Goal: Register for event/course

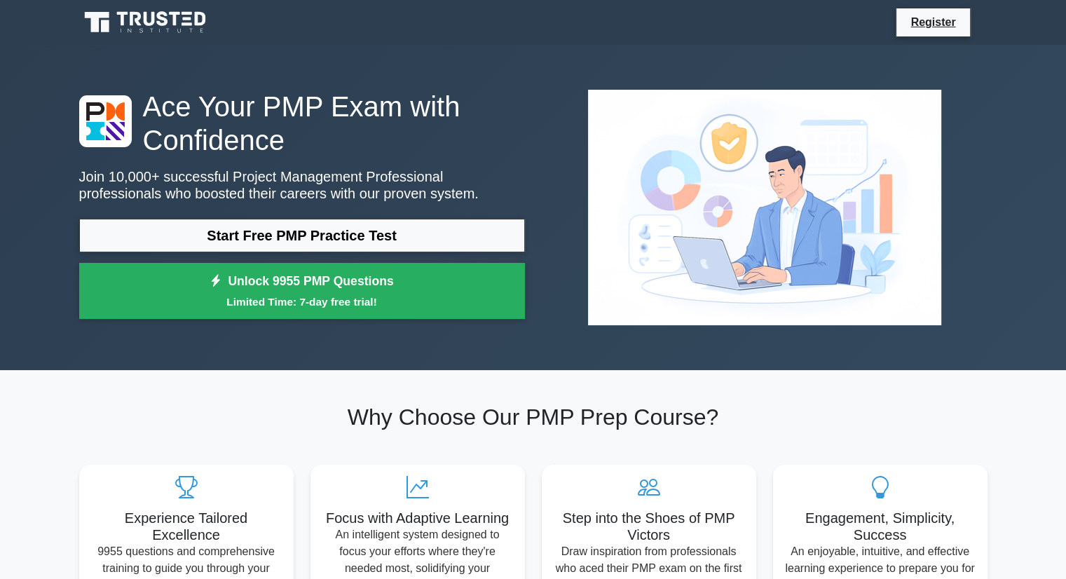
click at [330, 237] on link "Start Free PMP Practice Test" at bounding box center [302, 236] width 446 height 34
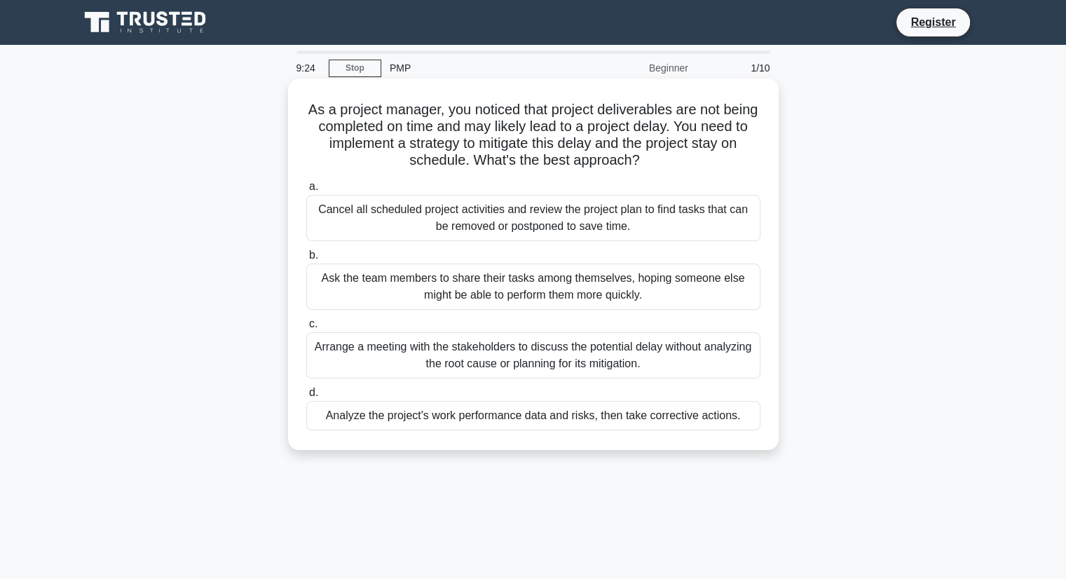
click at [528, 421] on div "Analyze the project's work performance data and risks, then take corrective act…" at bounding box center [533, 415] width 454 height 29
click at [306, 398] on input "d. Analyze the project's work performance data and risks, then take corrective …" at bounding box center [306, 392] width 0 height 9
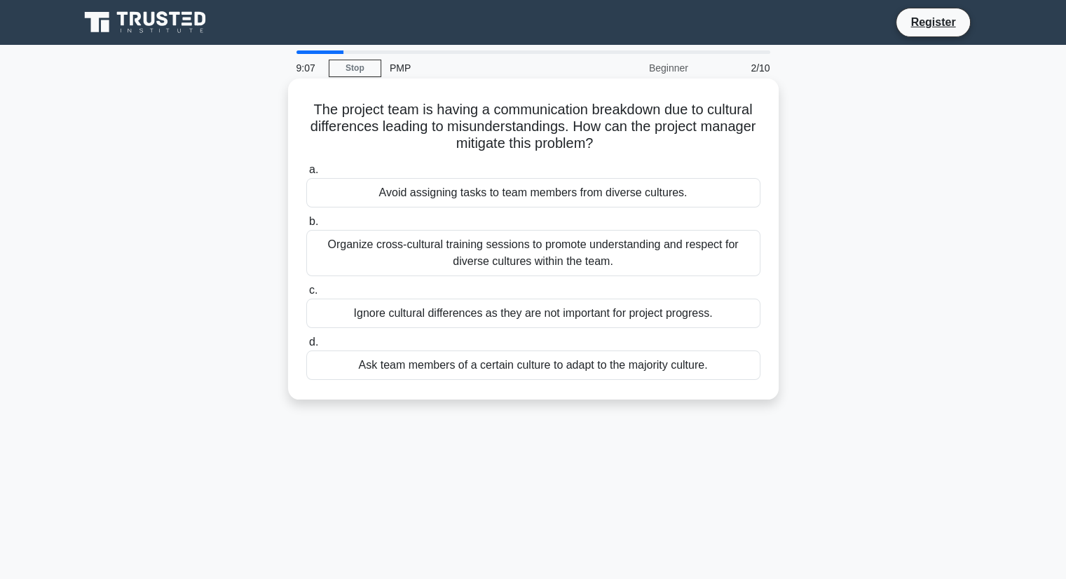
click at [549, 262] on div "Organize cross-cultural training sessions to promote understanding and respect …" at bounding box center [533, 253] width 454 height 46
click at [306, 226] on input "b. Organize cross-cultural training sessions to promote understanding and respe…" at bounding box center [306, 221] width 0 height 9
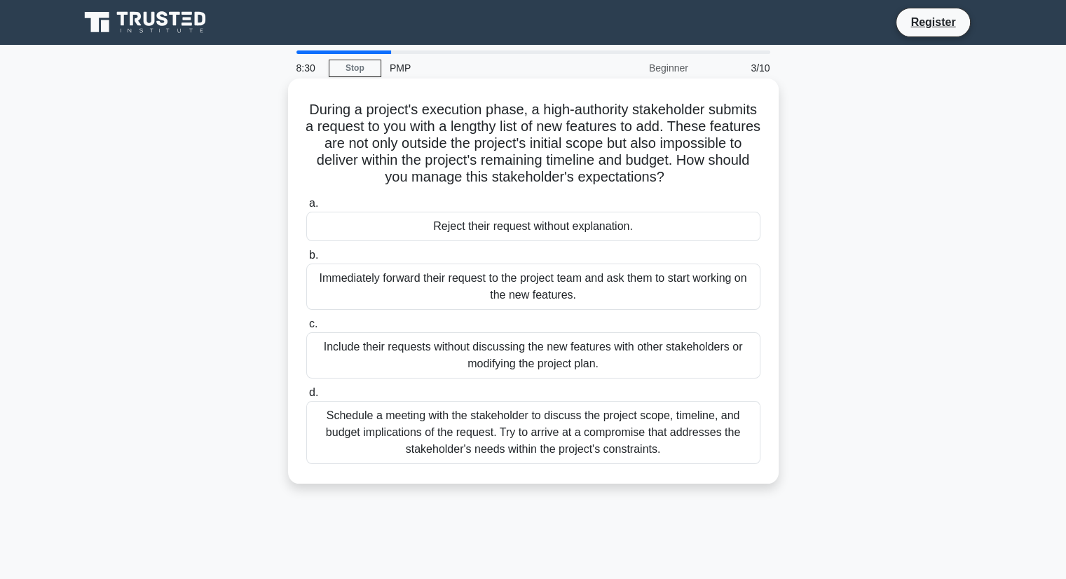
click at [555, 427] on div "Schedule a meeting with the stakeholder to discuss the project scope, timeline,…" at bounding box center [533, 432] width 454 height 63
click at [306, 398] on input "d. Schedule a meeting with the stakeholder to discuss the project scope, timeli…" at bounding box center [306, 392] width 0 height 9
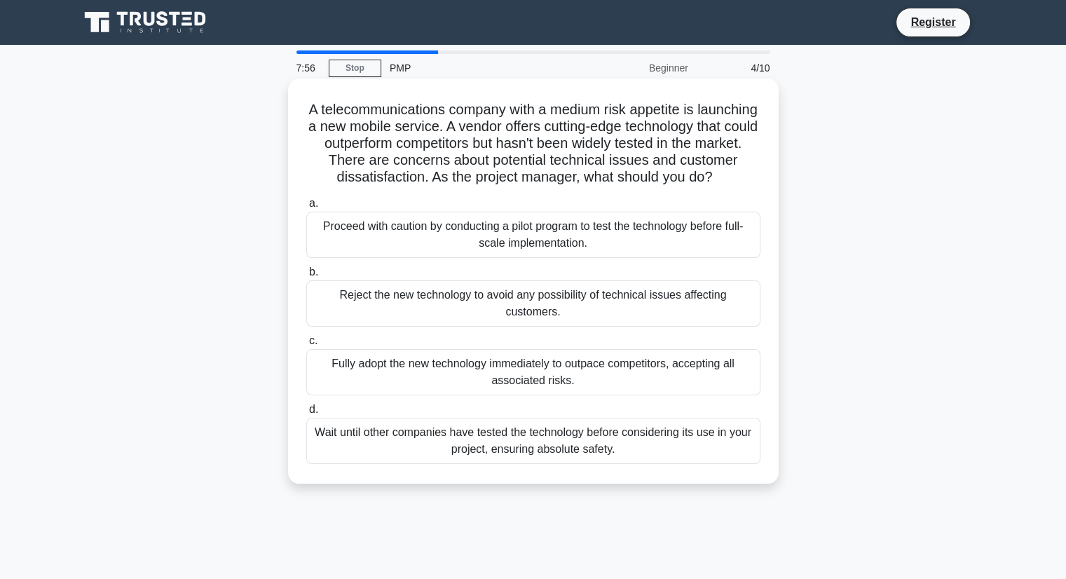
click at [529, 253] on div "Proceed with caution by conducting a pilot program to test the technology befor…" at bounding box center [533, 235] width 454 height 46
click at [306, 208] on input "a. Proceed with caution by conducting a pilot program to test the technology be…" at bounding box center [306, 203] width 0 height 9
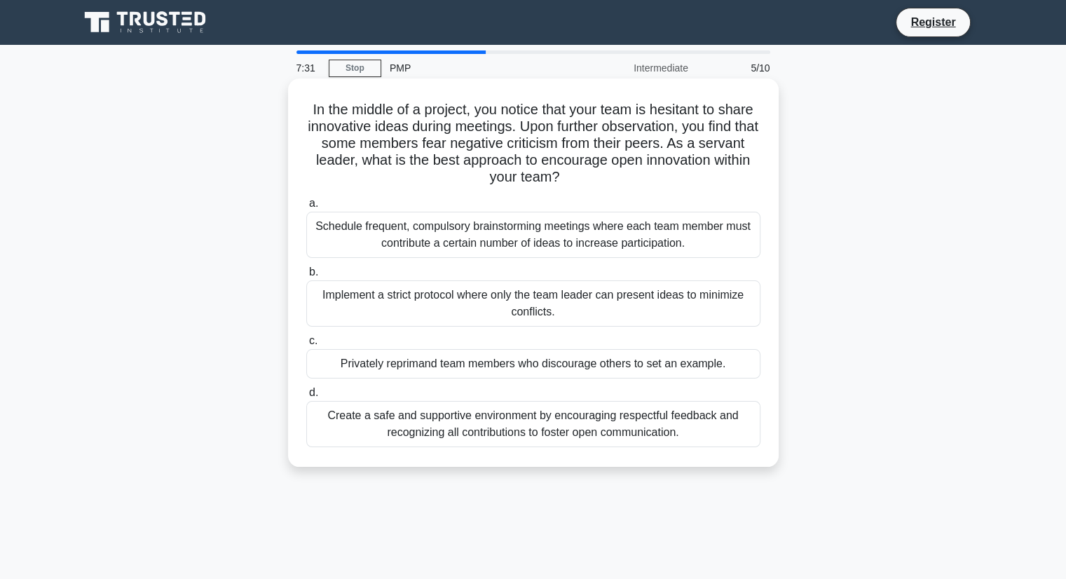
click at [576, 421] on div "Create a safe and supportive environment by encouraging respectful feedback and…" at bounding box center [533, 424] width 454 height 46
click at [306, 398] on input "d. Create a safe and supportive environment by encouraging respectful feedback …" at bounding box center [306, 392] width 0 height 9
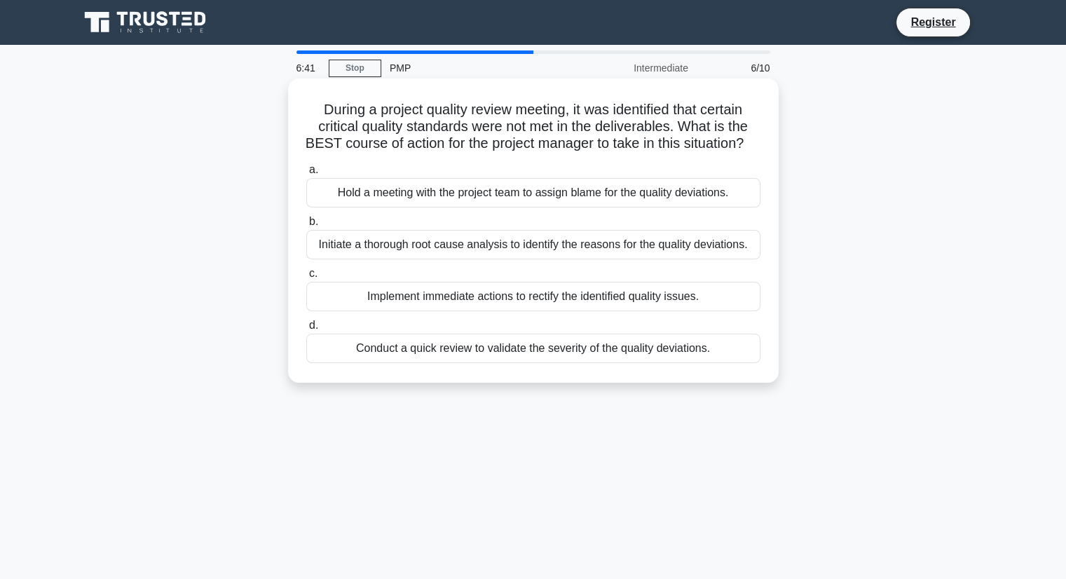
click at [625, 259] on div "Initiate a thorough root cause analysis to identify the reasons for the quality…" at bounding box center [533, 244] width 454 height 29
click at [306, 226] on input "b. Initiate a thorough root cause analysis to identify the reasons for the qual…" at bounding box center [306, 221] width 0 height 9
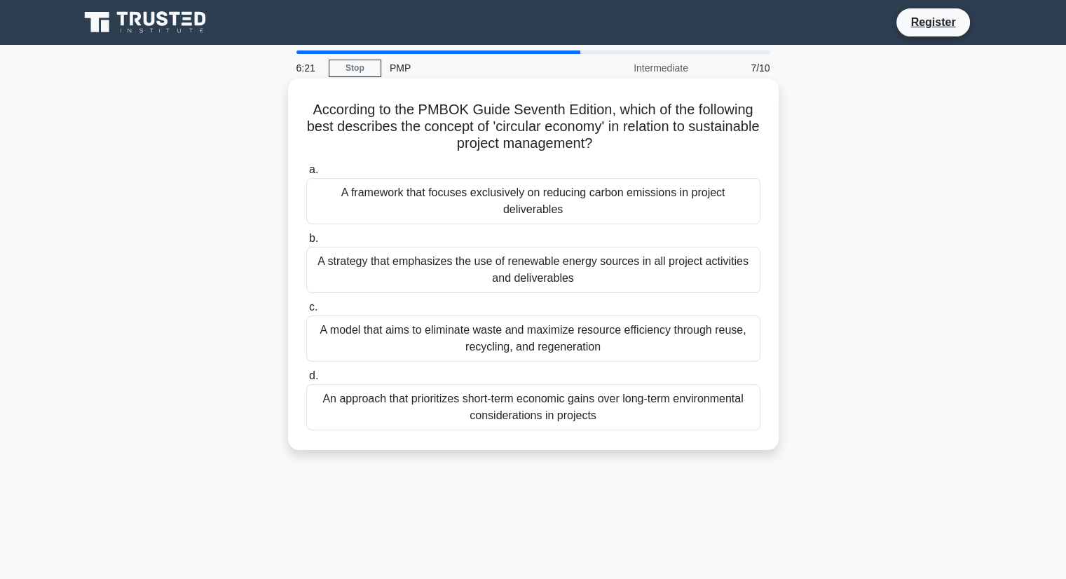
click at [630, 333] on div "A model that aims to eliminate waste and maximize resource efficiency through r…" at bounding box center [533, 339] width 454 height 46
click at [306, 312] on input "c. A model that aims to eliminate waste and maximize resource efficiency throug…" at bounding box center [306, 307] width 0 height 9
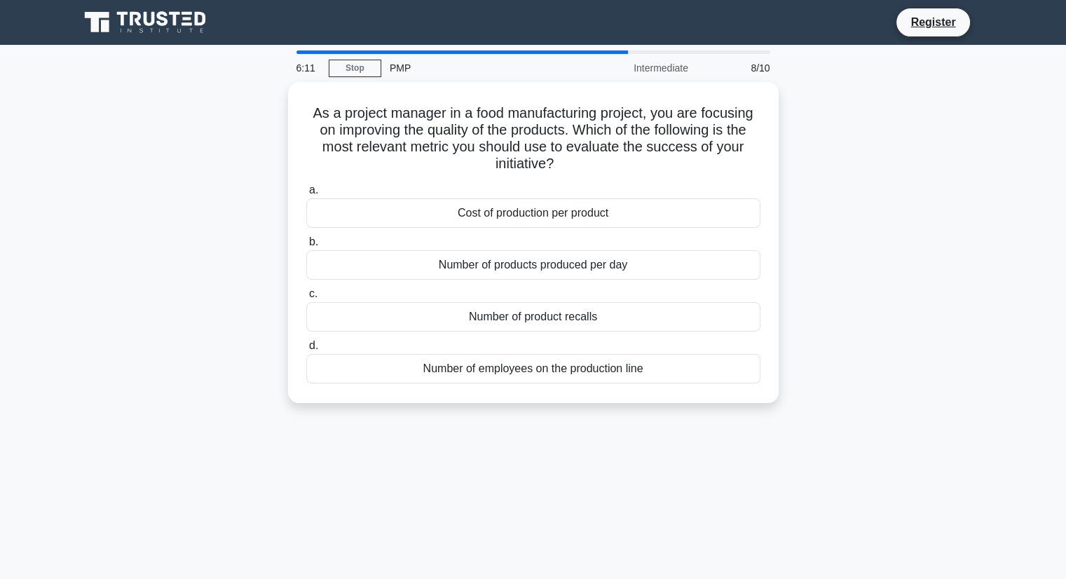
click at [630, 333] on div "a. Cost of production per product b. Number of products produced per day c. d." at bounding box center [533, 283] width 471 height 208
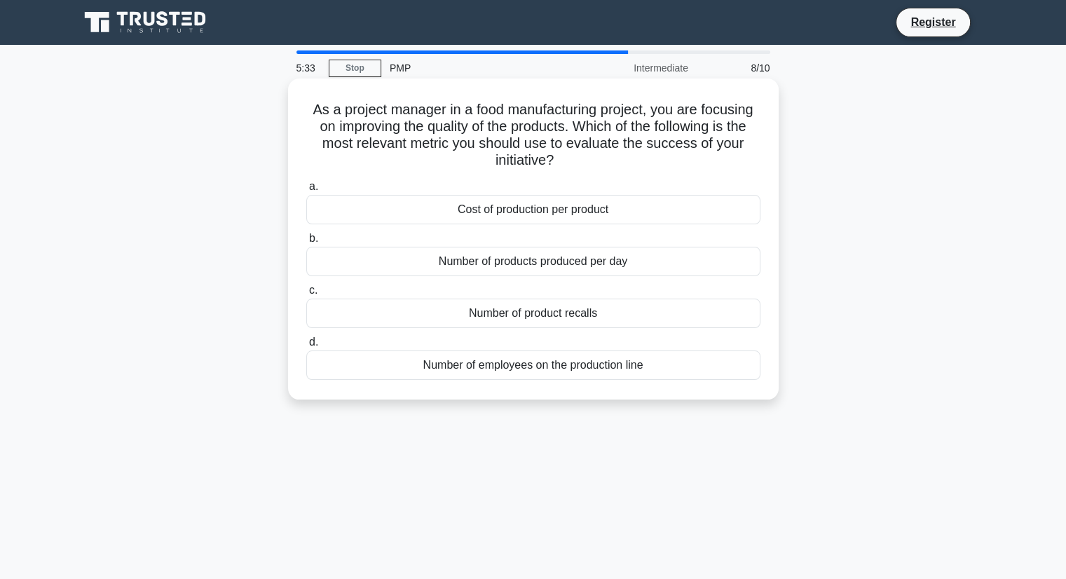
click at [622, 312] on div "Number of product recalls" at bounding box center [533, 313] width 454 height 29
click at [306, 295] on input "c. Number of product recalls" at bounding box center [306, 290] width 0 height 9
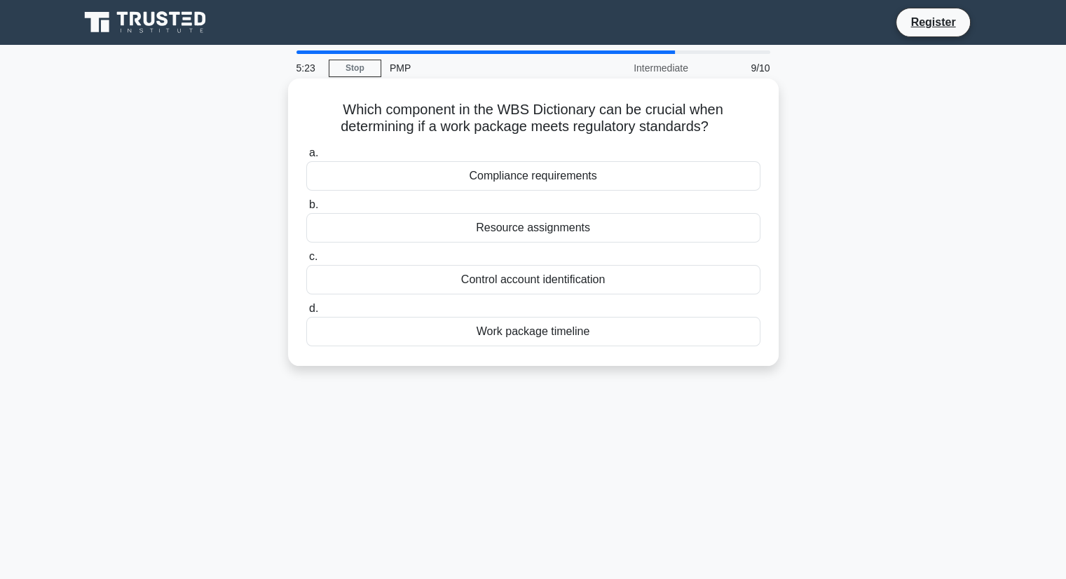
click at [609, 184] on div "Compliance requirements" at bounding box center [533, 175] width 454 height 29
click at [306, 158] on input "a. Compliance requirements" at bounding box center [306, 153] width 0 height 9
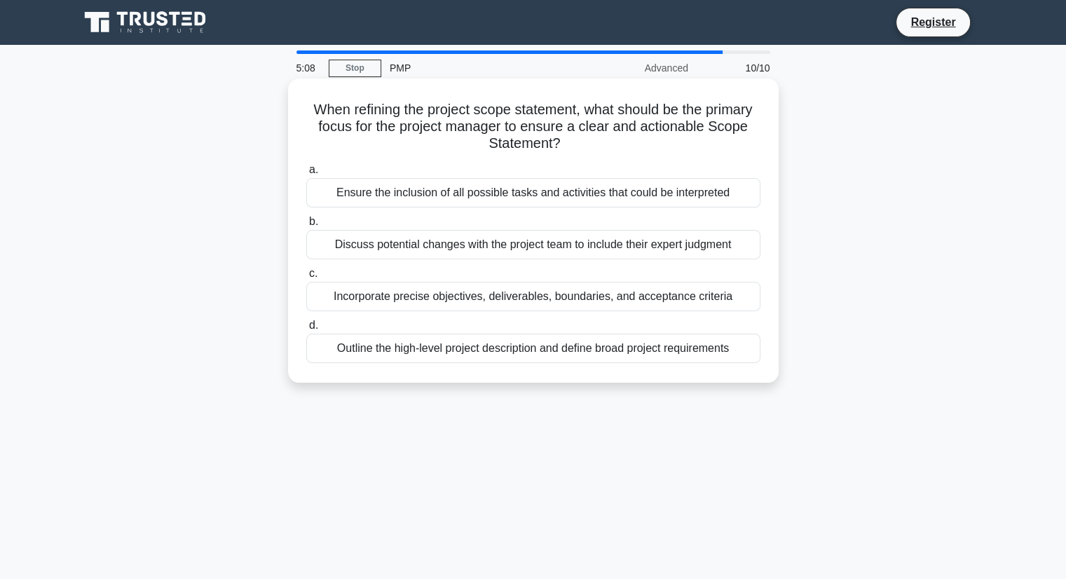
click at [588, 301] on div "Incorporate precise objectives, deliverables, boundaries, and acceptance criter…" at bounding box center [533, 296] width 454 height 29
click at [306, 278] on input "c. Incorporate precise objectives, deliverables, boundaries, and acceptance cri…" at bounding box center [306, 273] width 0 height 9
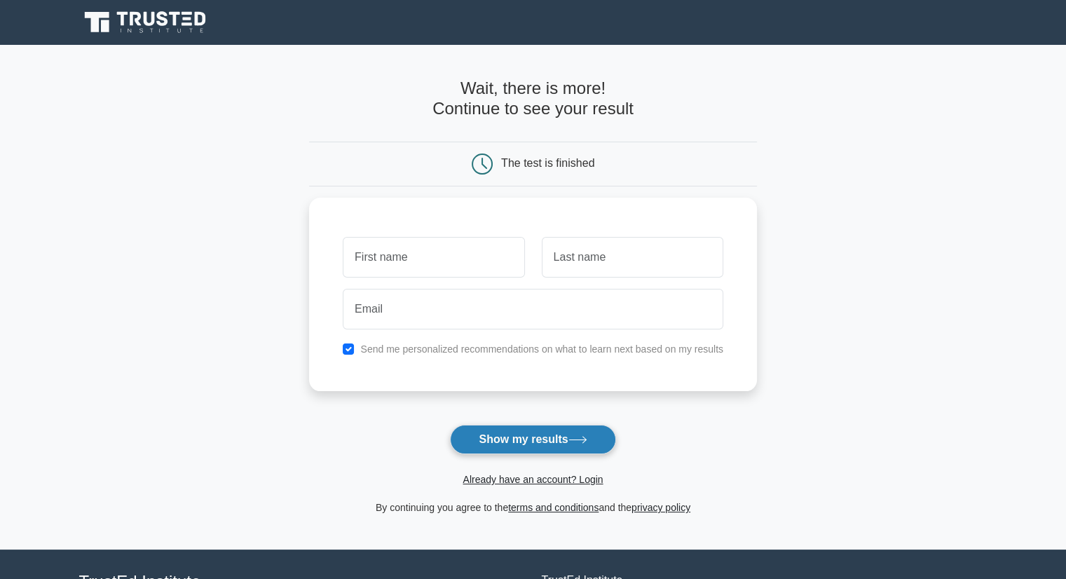
click at [533, 438] on button "Show my results" at bounding box center [532, 439] width 165 height 29
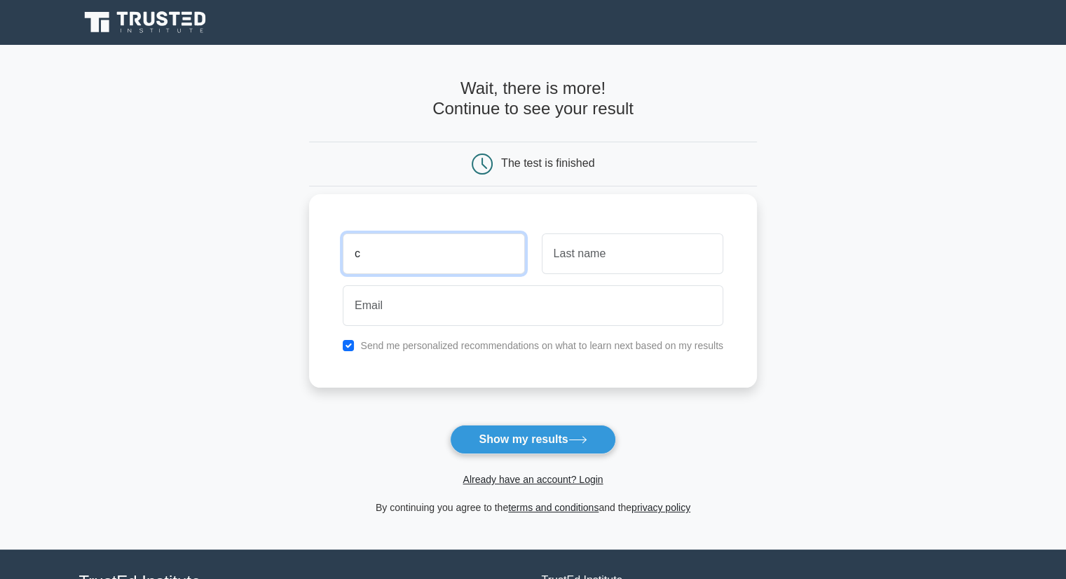
type input "c"
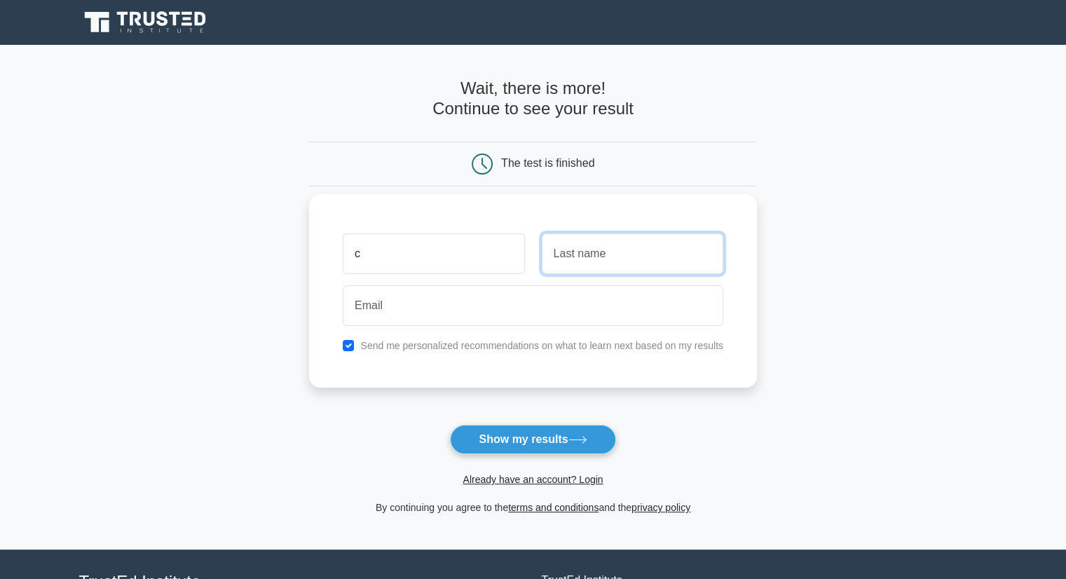
click at [604, 245] on input "text" at bounding box center [633, 253] width 182 height 41
type input "c"
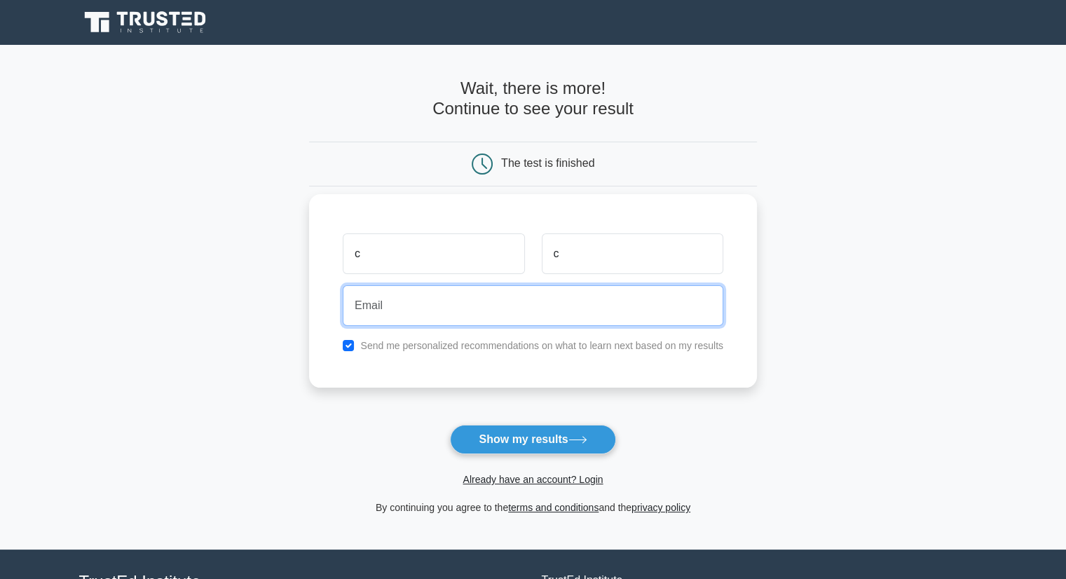
click at [525, 310] on input "email" at bounding box center [533, 305] width 381 height 41
type input "[EMAIL_ADDRESS][DOMAIN_NAME]"
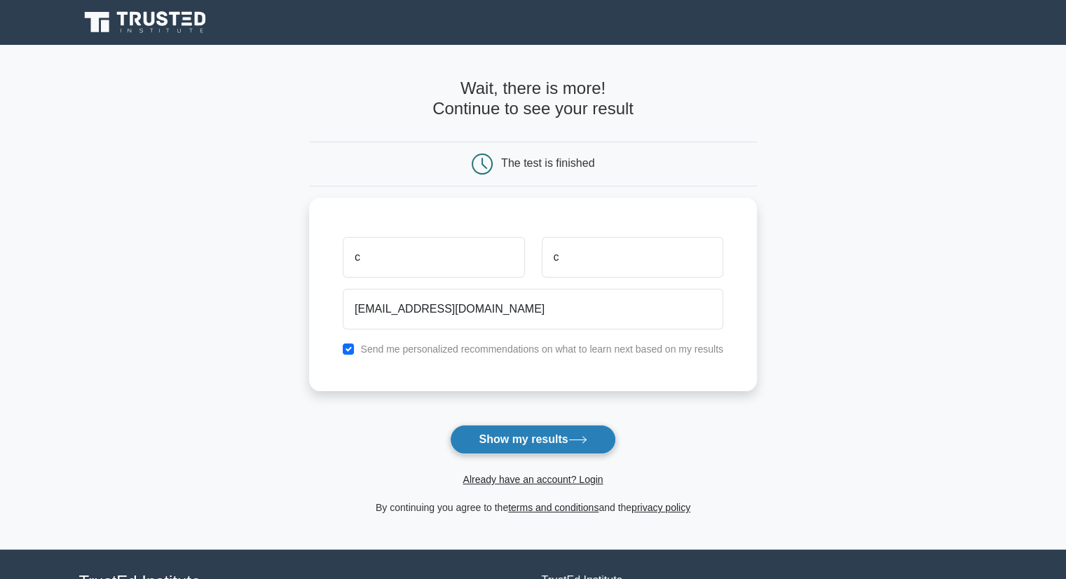
click at [544, 438] on button "Show my results" at bounding box center [532, 439] width 165 height 29
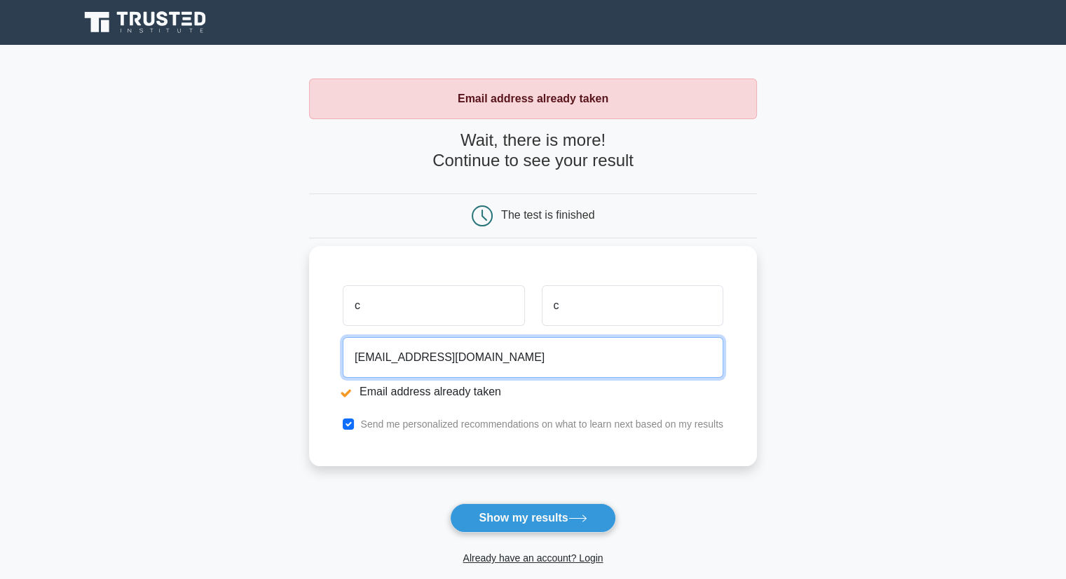
click at [405, 356] on input "catmoura@gmail.com" at bounding box center [533, 357] width 381 height 41
type input "catarina.moura@axians.com"
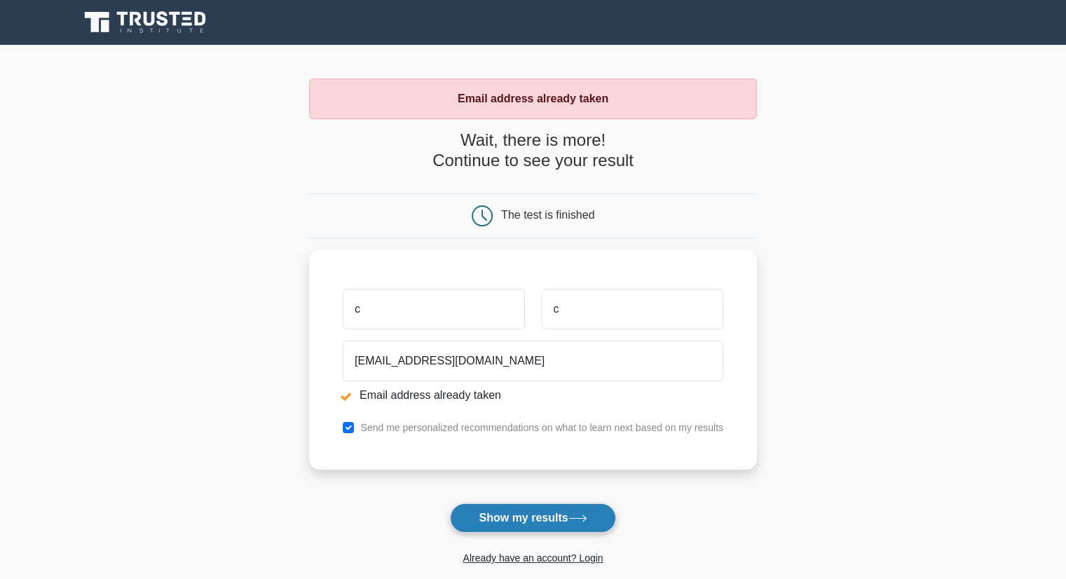
click at [533, 514] on button "Show my results" at bounding box center [532, 517] width 165 height 29
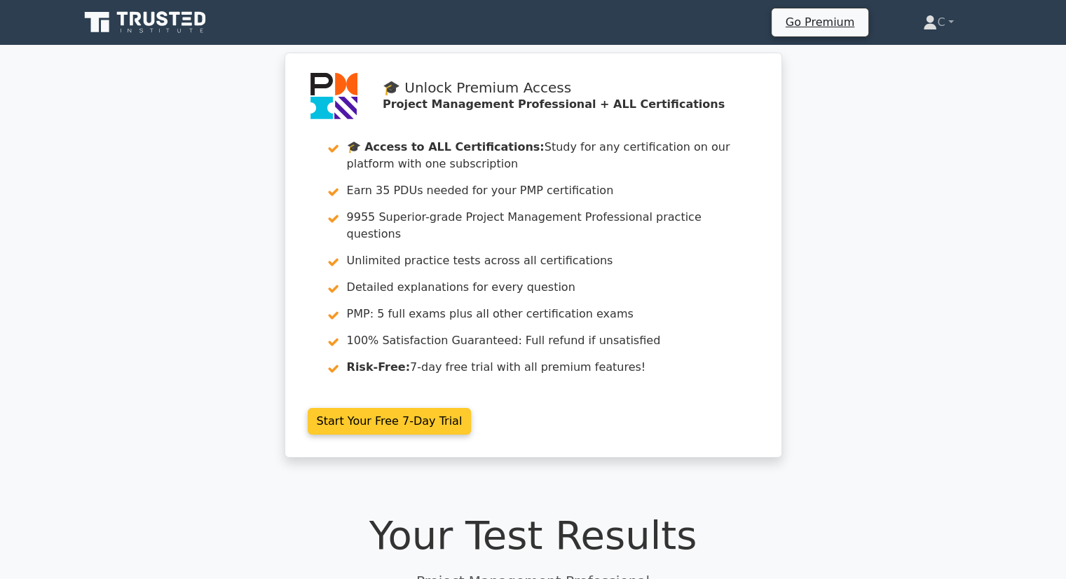
click at [413, 408] on link "Start Your Free 7-Day Trial" at bounding box center [390, 421] width 164 height 27
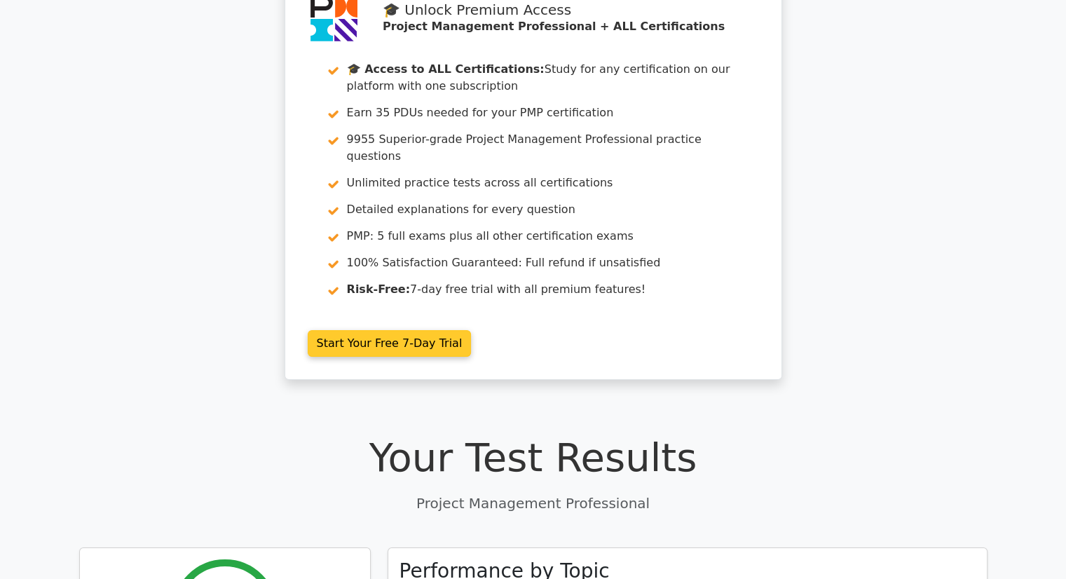
scroll to position [76, 0]
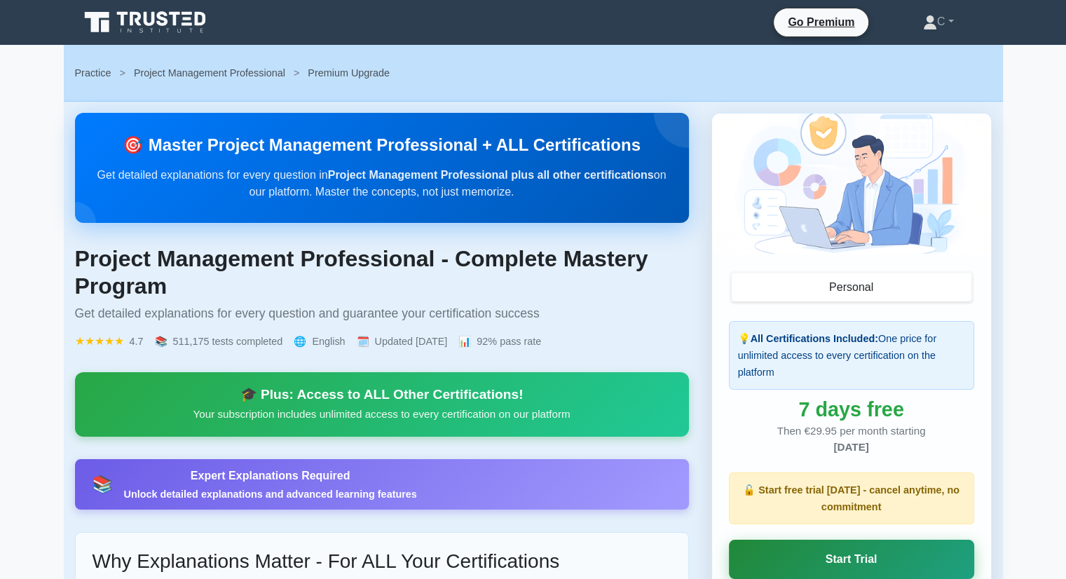
click at [835, 559] on link "Start Trial" at bounding box center [851, 559] width 245 height 39
